Goal: Use online tool/utility: Utilize a website feature to perform a specific function

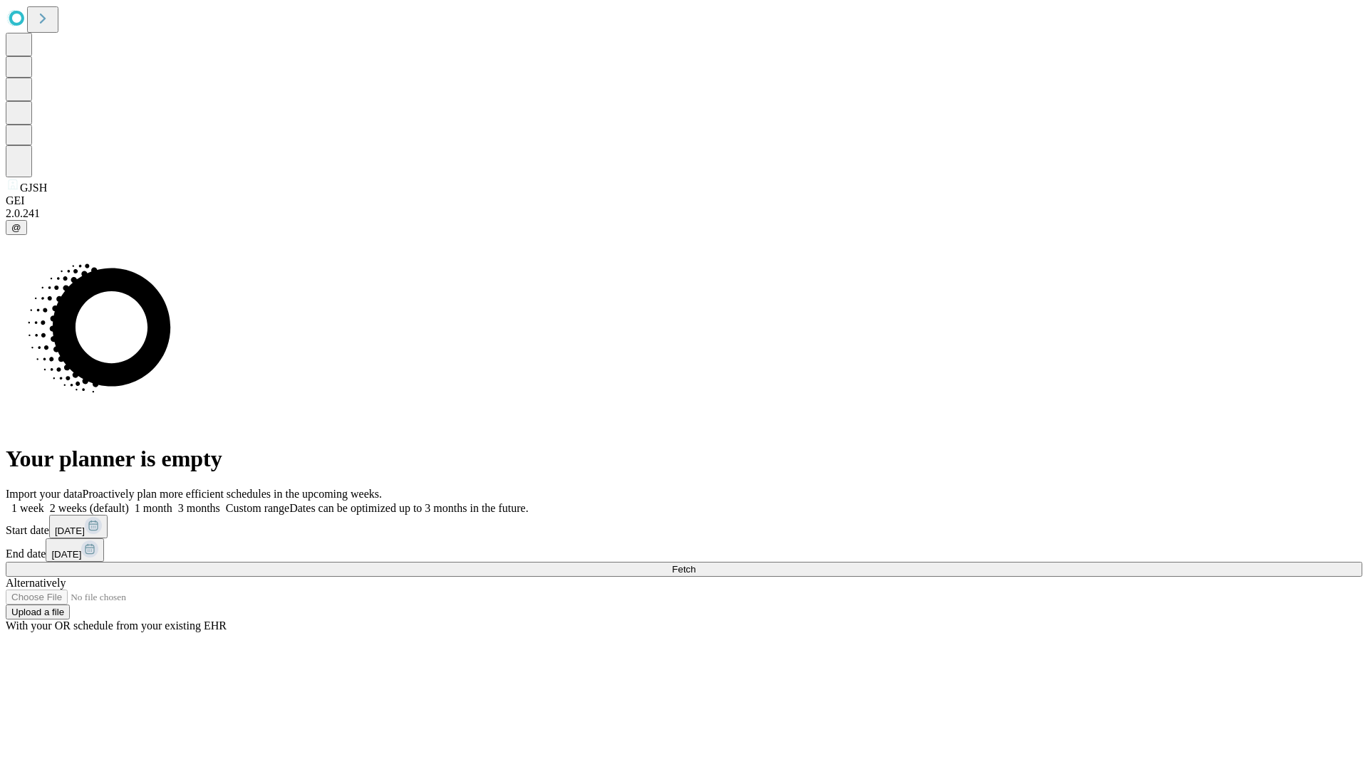
click at [44, 502] on label "1 week" at bounding box center [25, 508] width 38 height 12
click at [695, 564] on span "Fetch" at bounding box center [684, 569] width 24 height 11
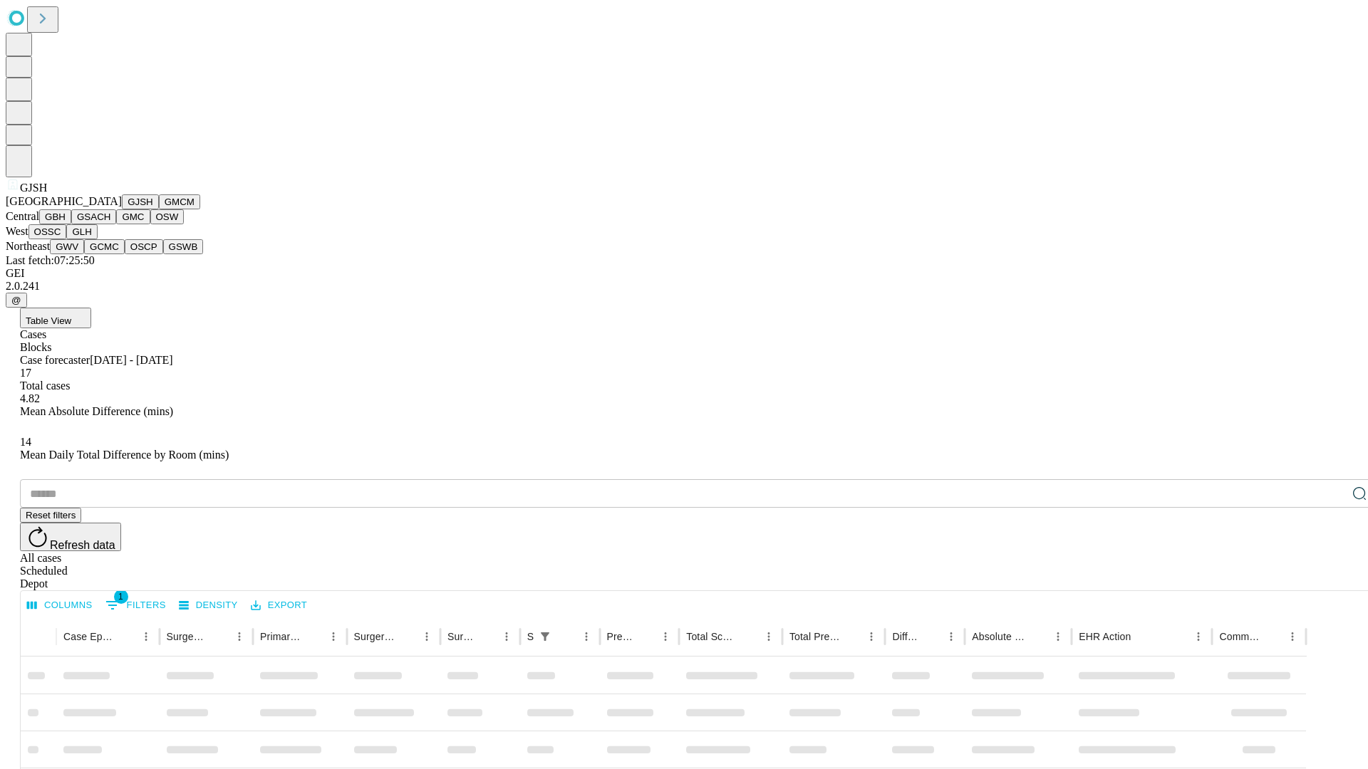
click at [159, 209] on button "GMCM" at bounding box center [179, 201] width 41 height 15
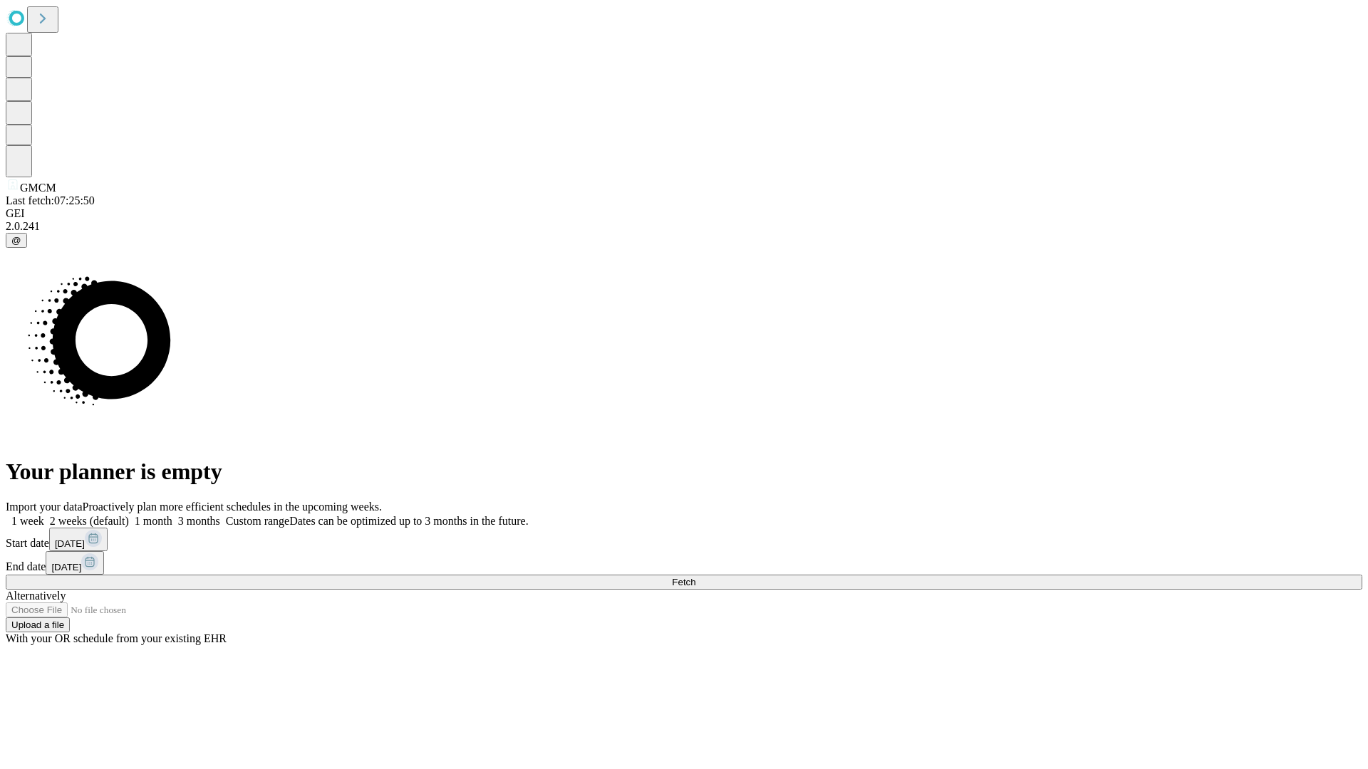
click at [44, 515] on label "1 week" at bounding box center [25, 521] width 38 height 12
click at [695, 577] on span "Fetch" at bounding box center [684, 582] width 24 height 11
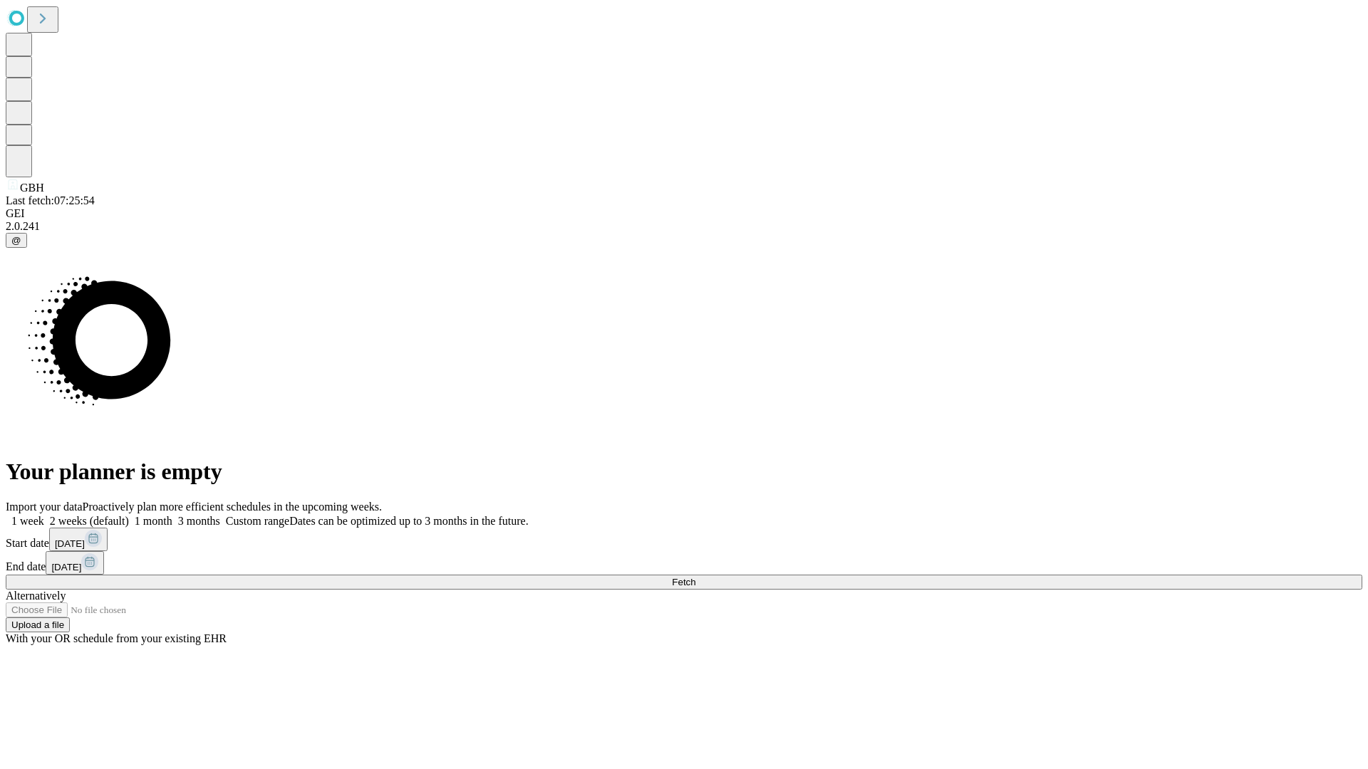
click at [695, 577] on span "Fetch" at bounding box center [684, 582] width 24 height 11
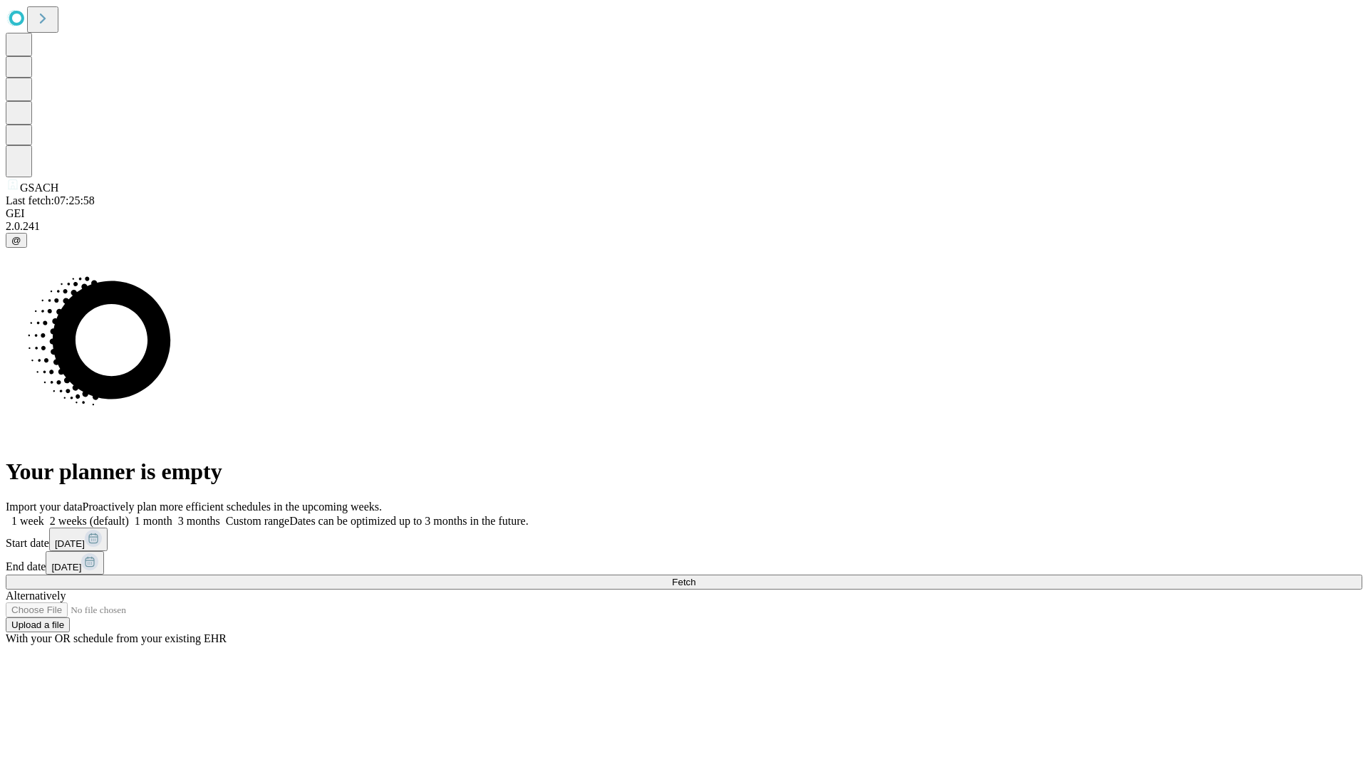
click at [44, 515] on label "1 week" at bounding box center [25, 521] width 38 height 12
click at [695, 577] on span "Fetch" at bounding box center [684, 582] width 24 height 11
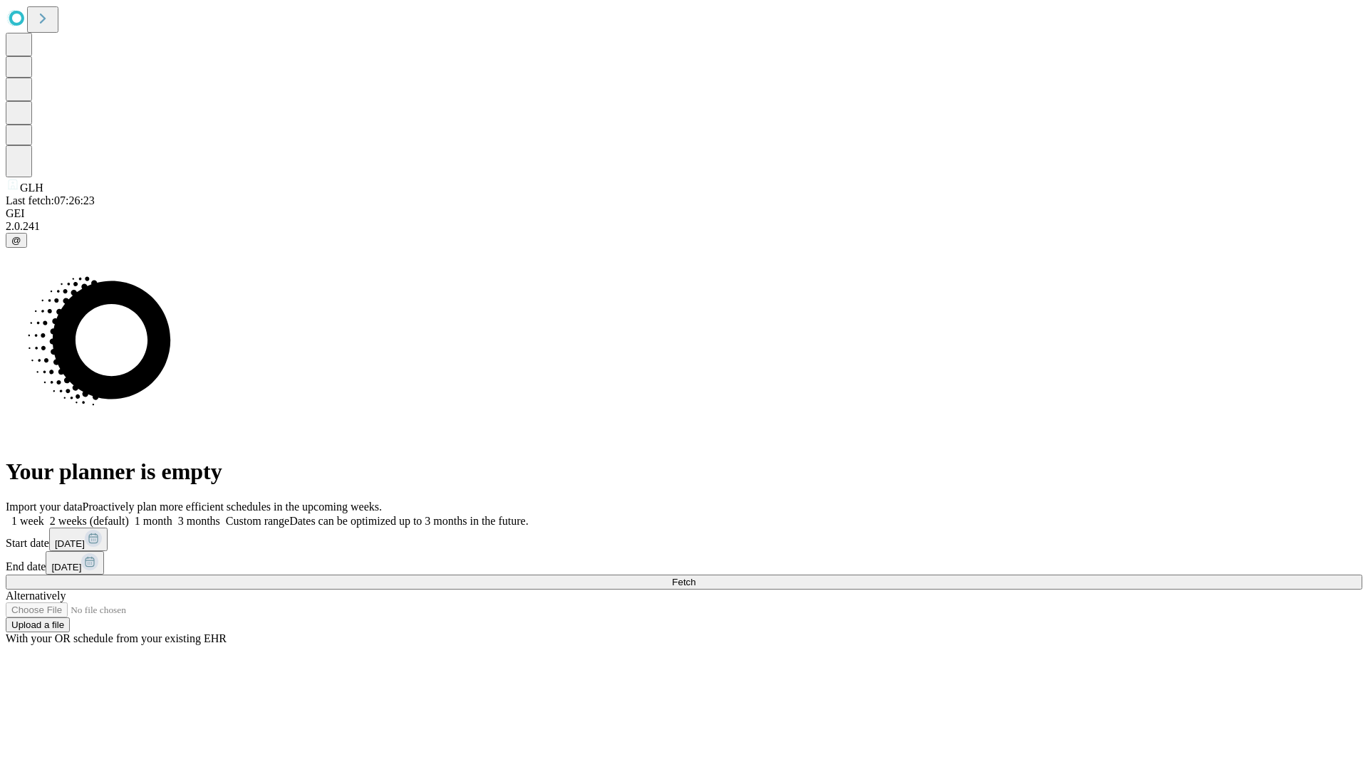
click at [44, 515] on label "1 week" at bounding box center [25, 521] width 38 height 12
click at [695, 577] on span "Fetch" at bounding box center [684, 582] width 24 height 11
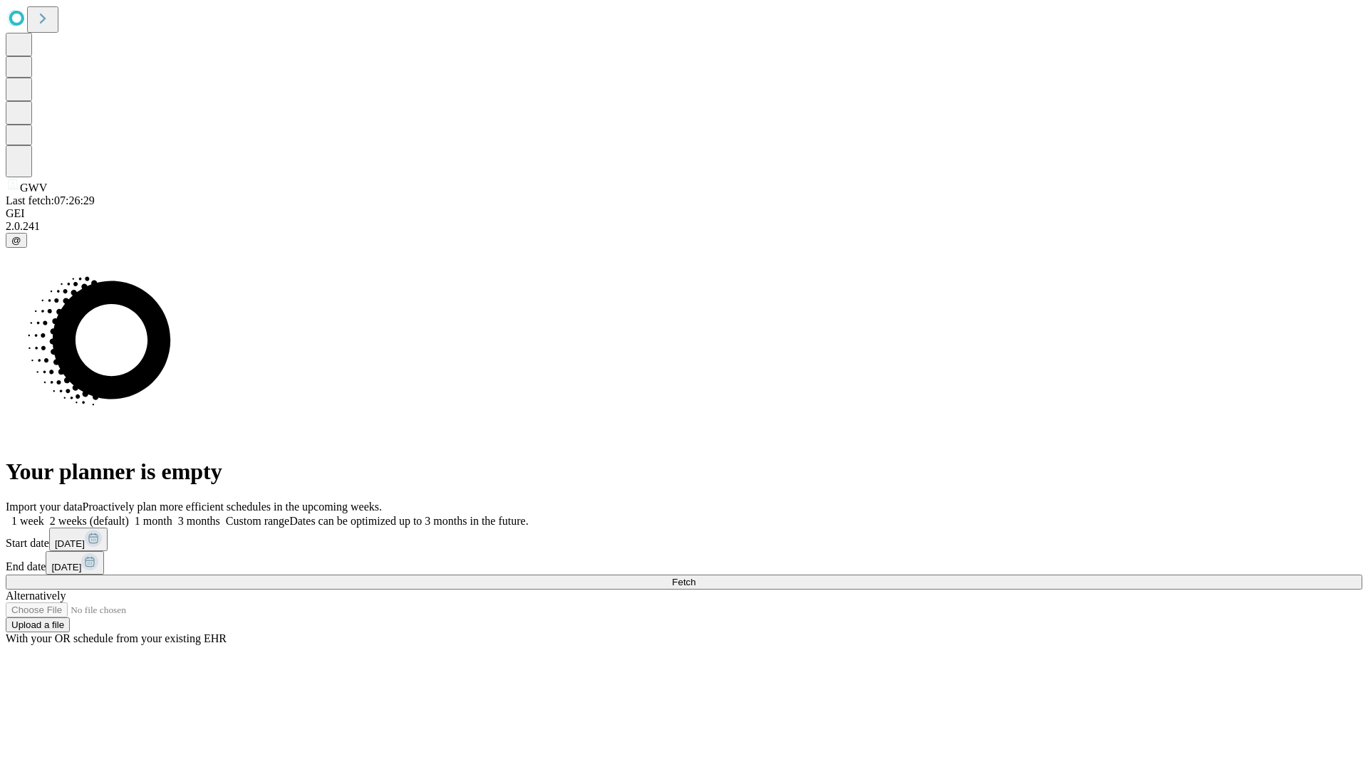
click at [44, 515] on label "1 week" at bounding box center [25, 521] width 38 height 12
click at [695, 577] on span "Fetch" at bounding box center [684, 582] width 24 height 11
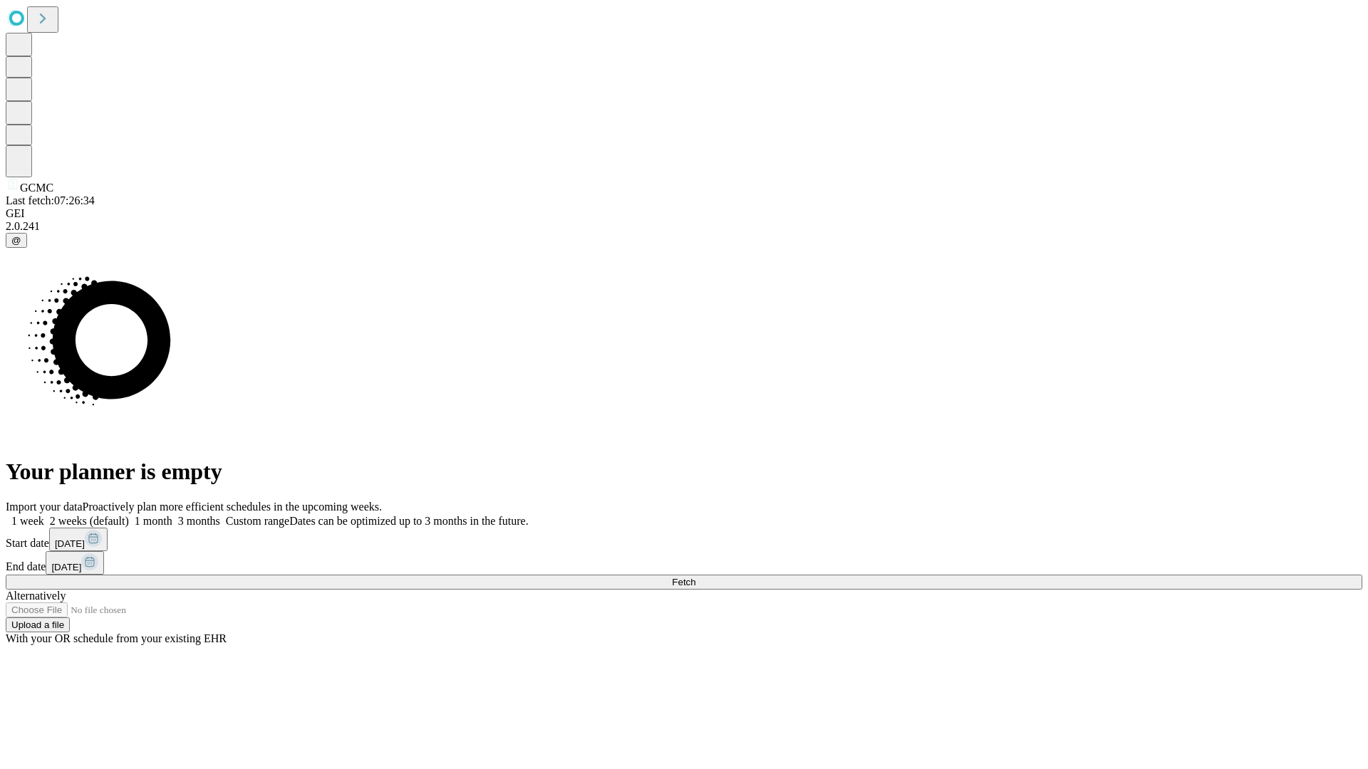
click at [695, 577] on span "Fetch" at bounding box center [684, 582] width 24 height 11
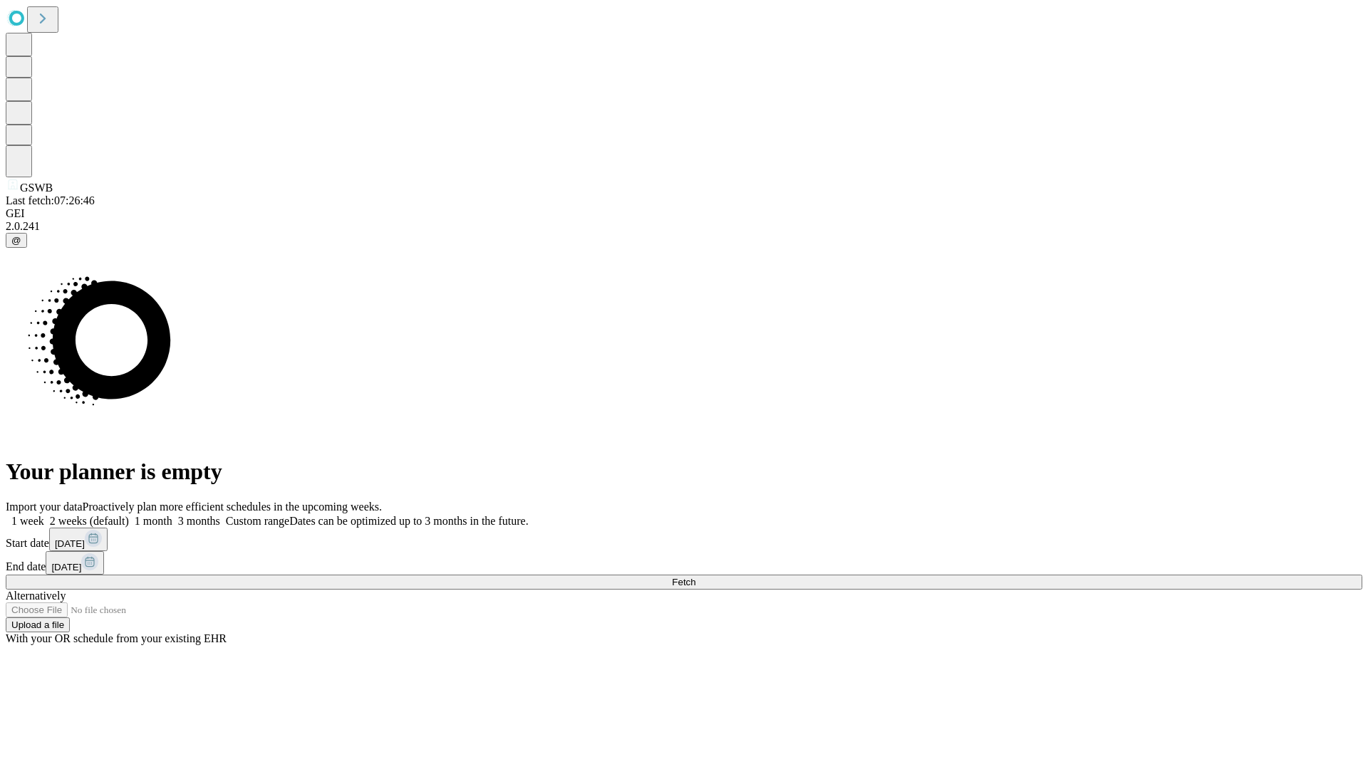
click at [695, 577] on span "Fetch" at bounding box center [684, 582] width 24 height 11
